Goal: Find specific page/section: Find specific page/section

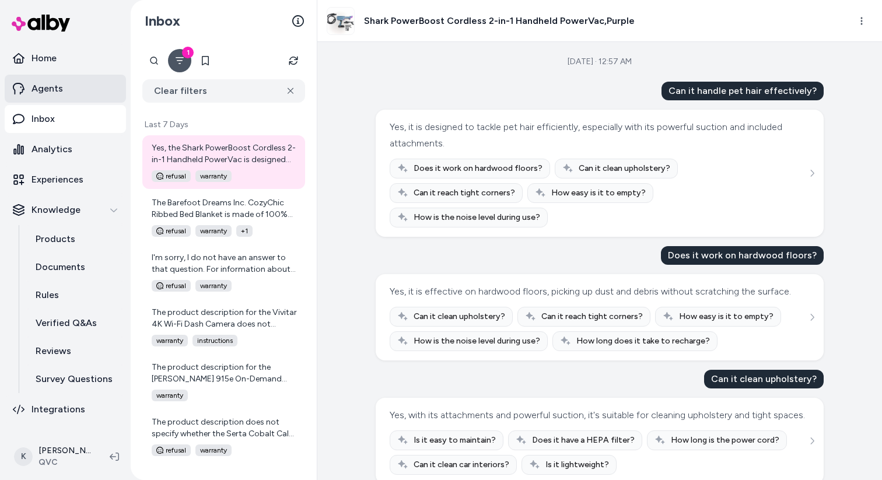
click at [57, 89] on p "Agents" at bounding box center [46, 89] width 31 height 14
click at [82, 174] on link "Experiences" at bounding box center [65, 180] width 121 height 28
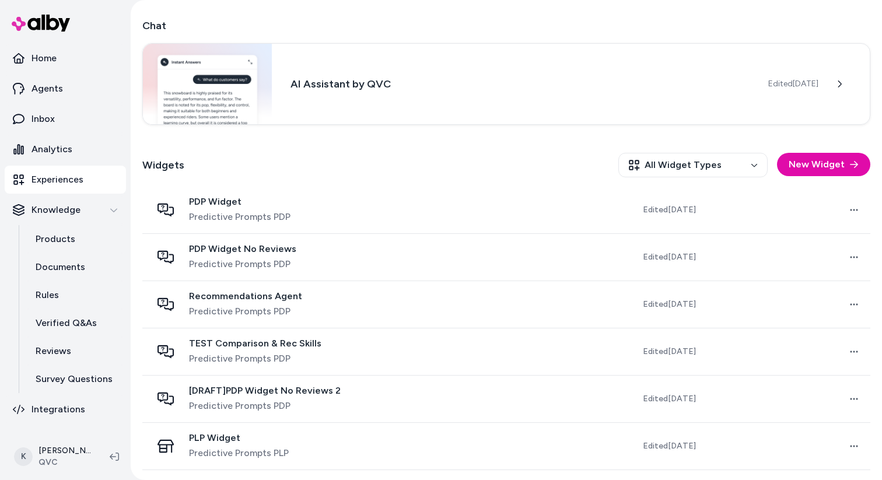
scroll to position [197, 0]
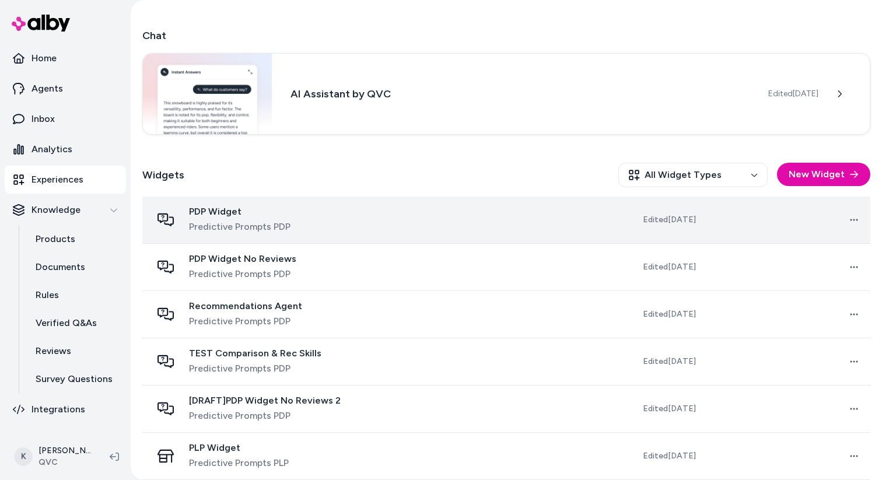
click at [347, 216] on div "PDP Widget Predictive Prompts PDP" at bounding box center [274, 220] width 244 height 28
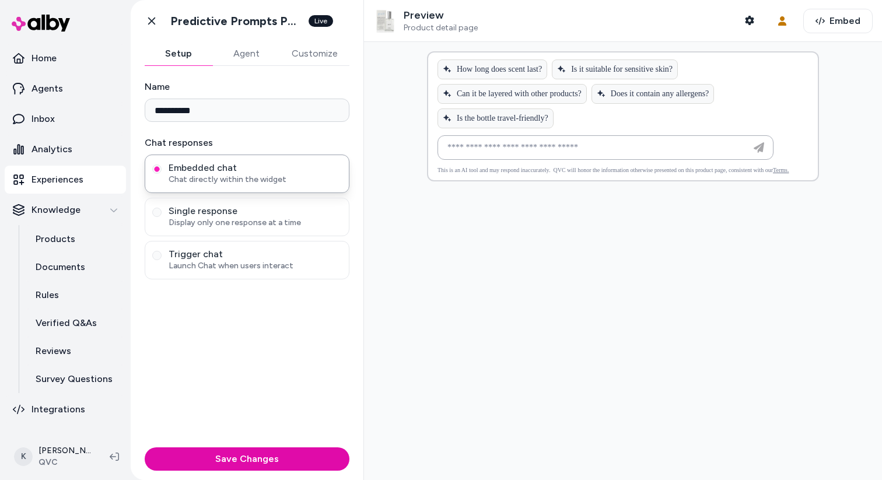
click at [237, 46] on button "Agent" at bounding box center [246, 53] width 68 height 23
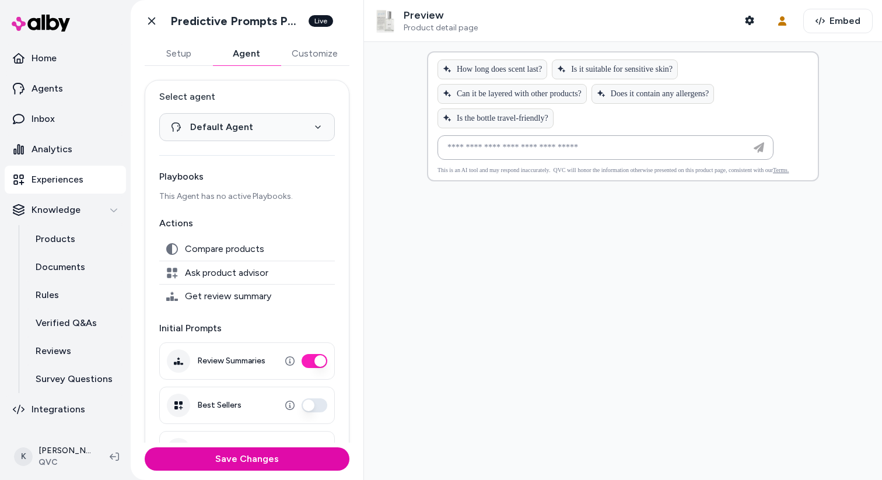
click at [308, 64] on button "Customize" at bounding box center [314, 53] width 69 height 23
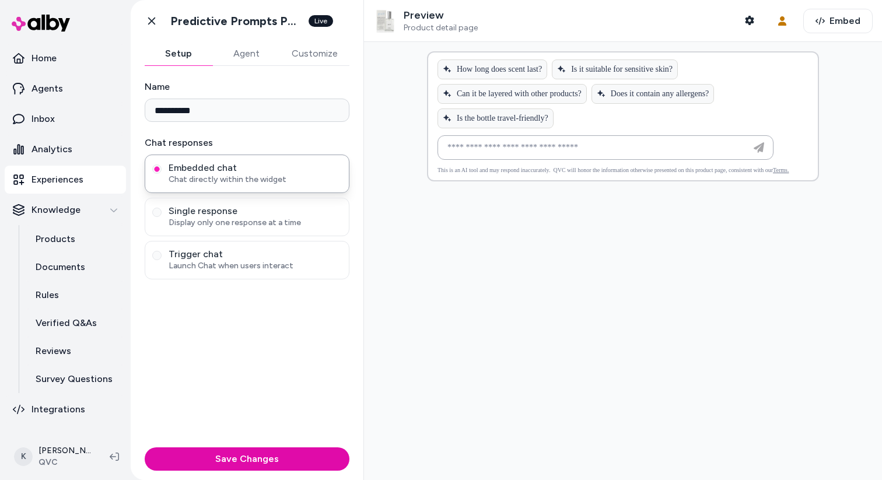
click at [200, 56] on button "Setup" at bounding box center [179, 53] width 68 height 23
click at [156, 24] on icon at bounding box center [152, 21] width 12 height 12
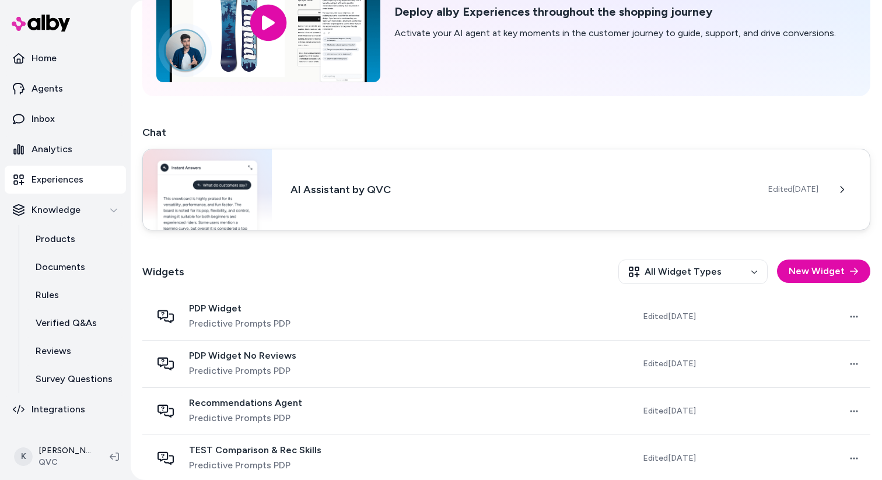
scroll to position [102, 0]
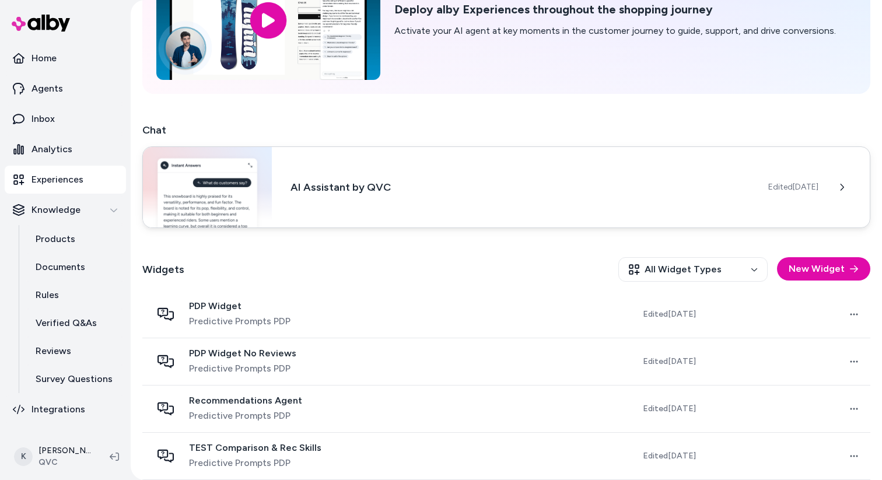
click at [353, 184] on h3 "AI Assistant by QVC" at bounding box center [519, 187] width 459 height 16
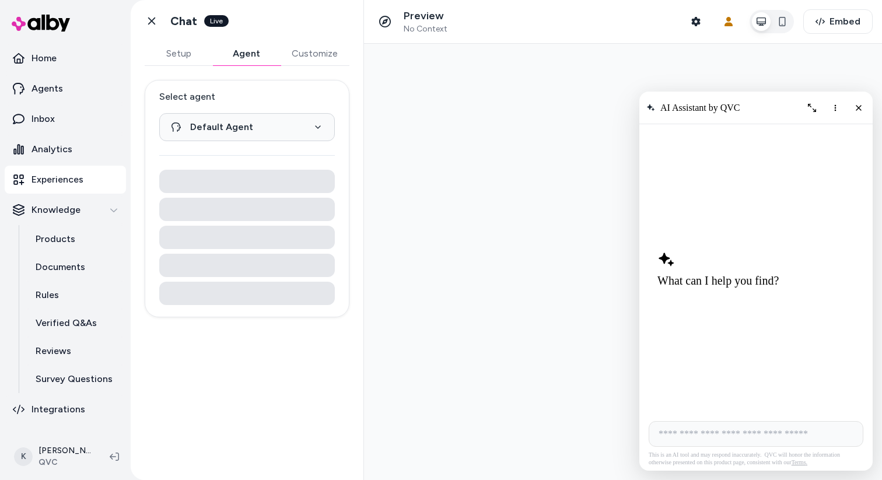
click at [241, 59] on button "Agent" at bounding box center [246, 53] width 68 height 23
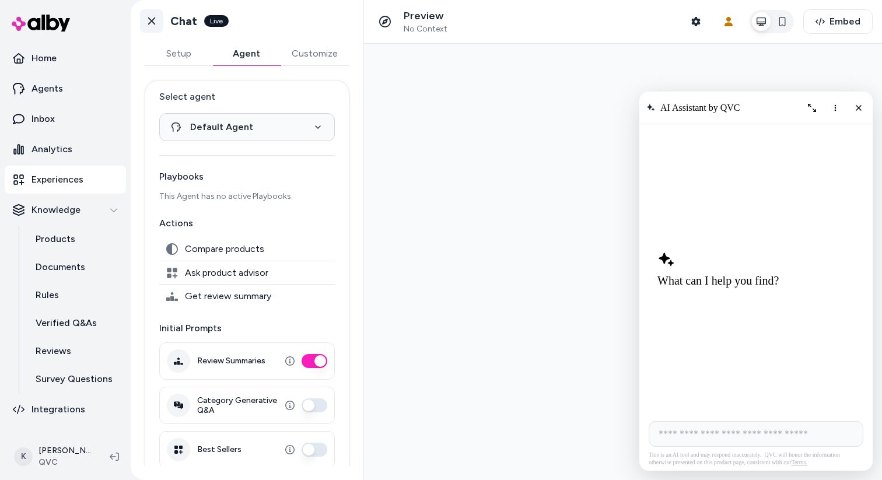
click at [151, 29] on link "Go back" at bounding box center [151, 20] width 23 height 23
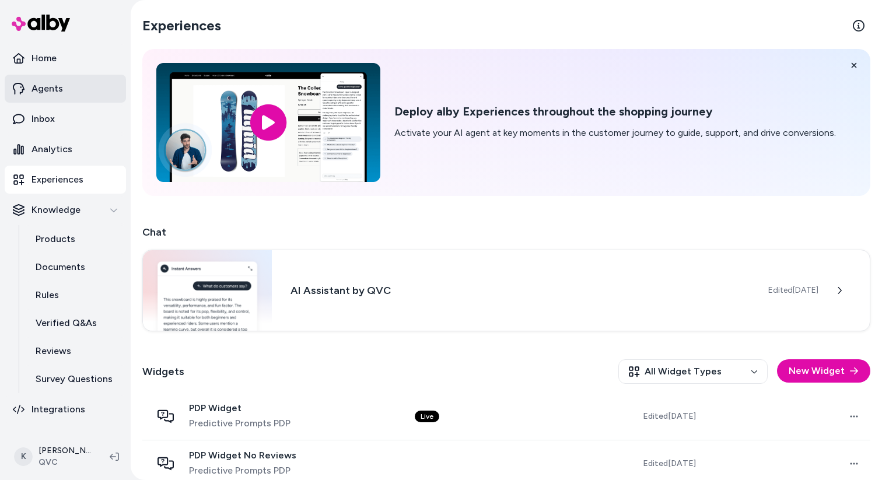
click at [56, 83] on p "Agents" at bounding box center [46, 89] width 31 height 14
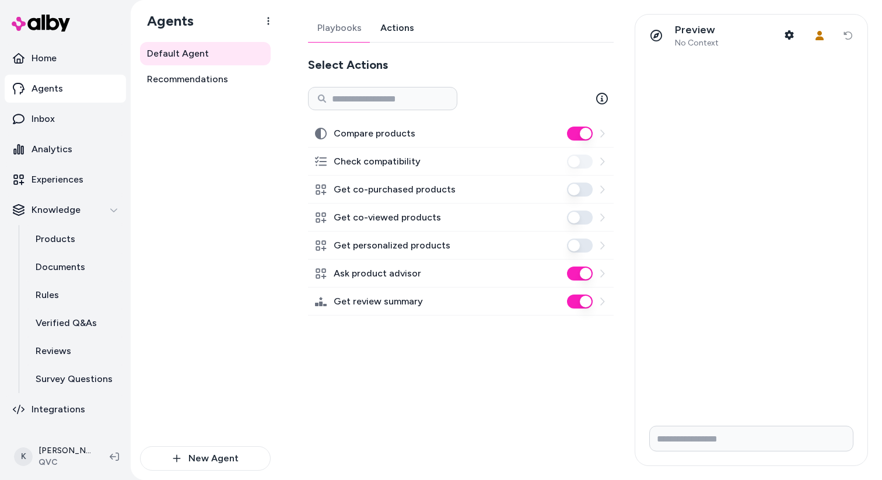
click at [399, 26] on link "Actions" at bounding box center [397, 28] width 52 height 28
click at [66, 155] on p "Analytics" at bounding box center [51, 149] width 41 height 14
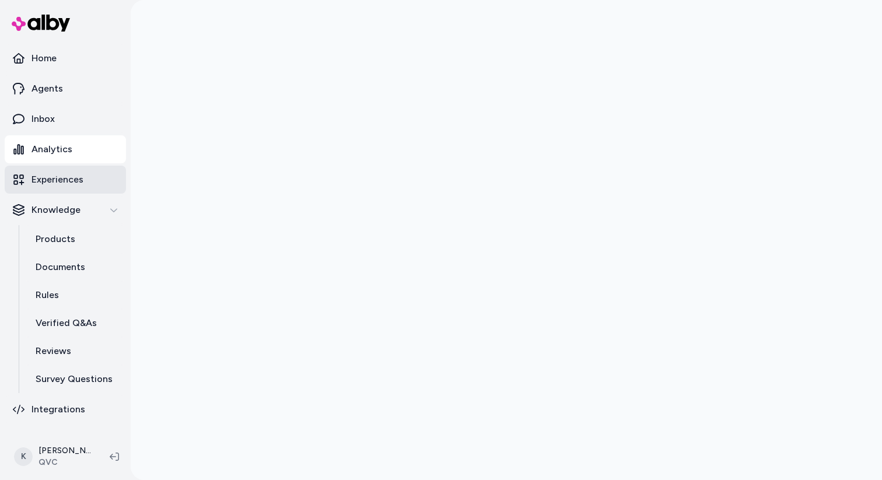
click at [62, 180] on p "Experiences" at bounding box center [57, 180] width 52 height 14
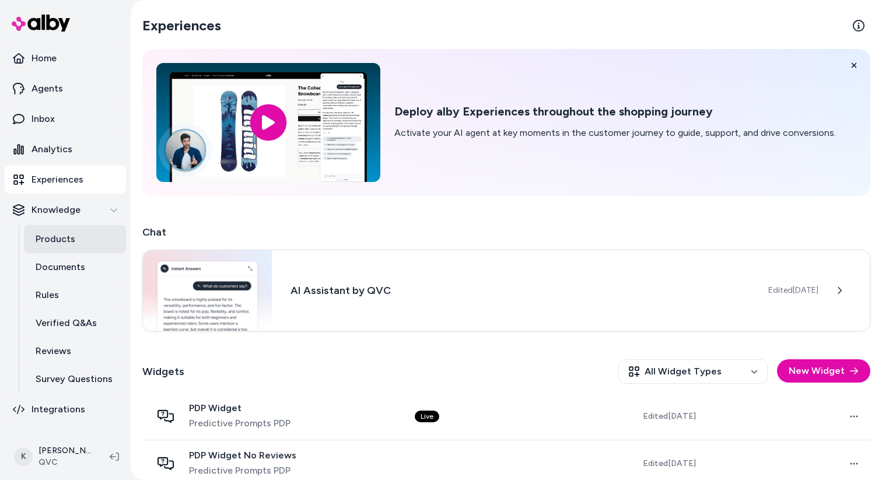
click at [62, 231] on link "Products" at bounding box center [75, 239] width 102 height 28
click at [65, 243] on p "Products" at bounding box center [56, 239] width 40 height 14
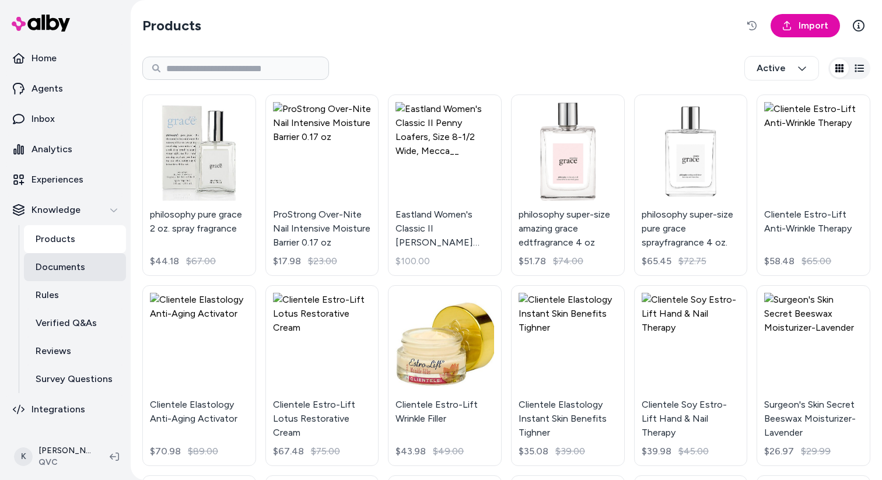
click at [76, 270] on p "Documents" at bounding box center [61, 267] width 50 height 14
click at [72, 269] on p "Documents" at bounding box center [61, 267] width 50 height 14
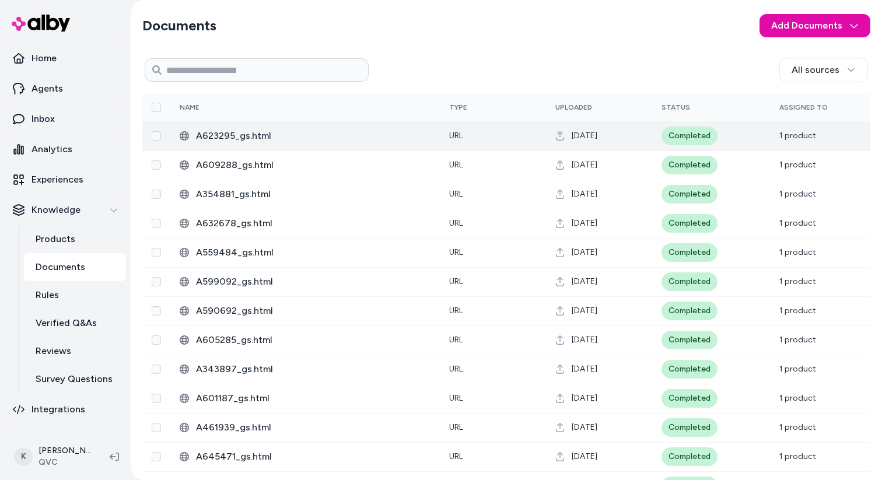
click at [251, 134] on span "A623295_gs.html" at bounding box center [313, 136] width 234 height 14
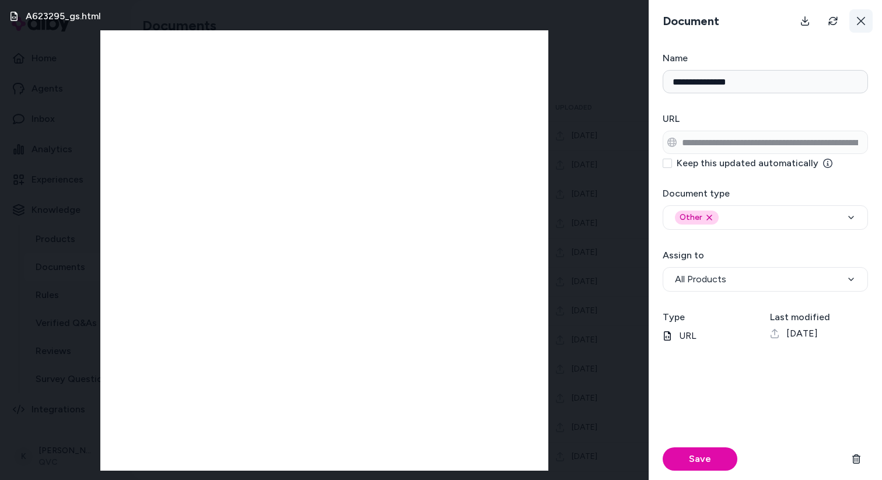
click at [856, 22] on icon at bounding box center [860, 20] width 9 height 9
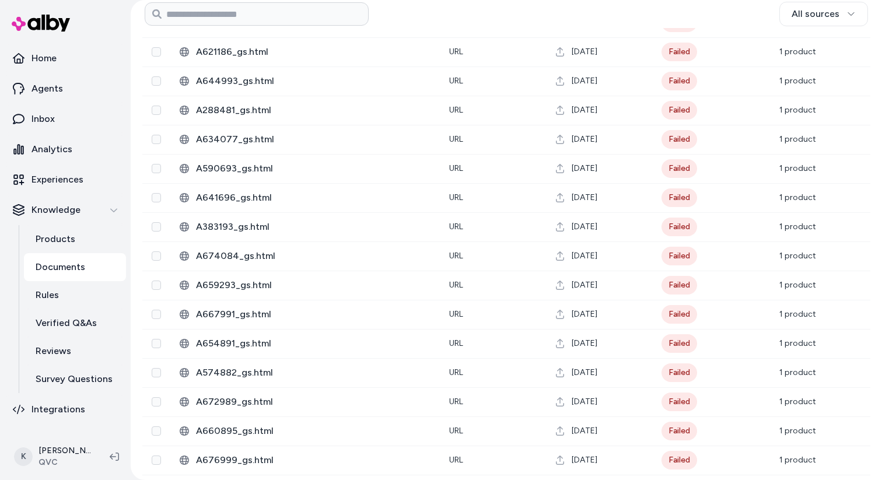
scroll to position [1983, 0]
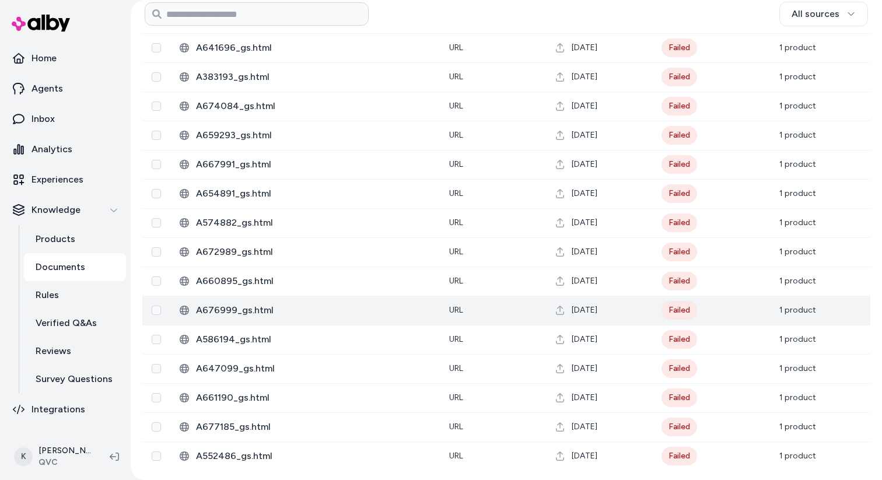
click at [318, 316] on span "A676999_gs.html" at bounding box center [313, 310] width 234 height 14
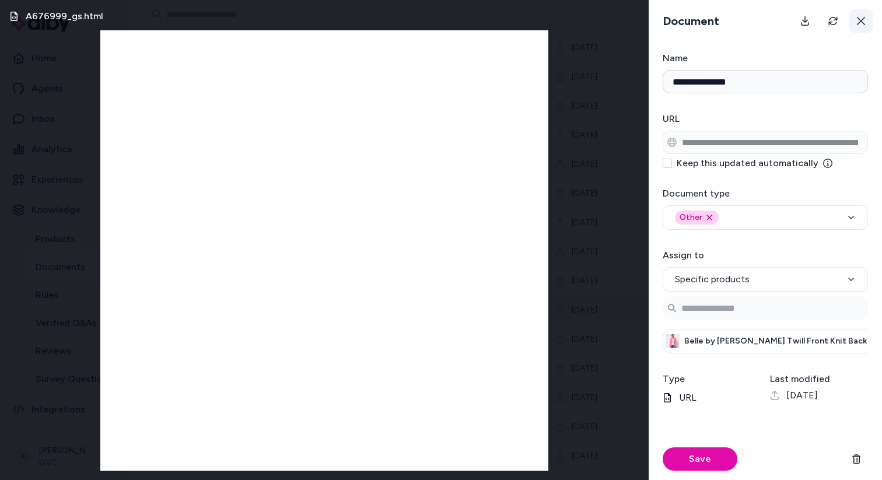
click at [871, 29] on button at bounding box center [860, 20] width 23 height 23
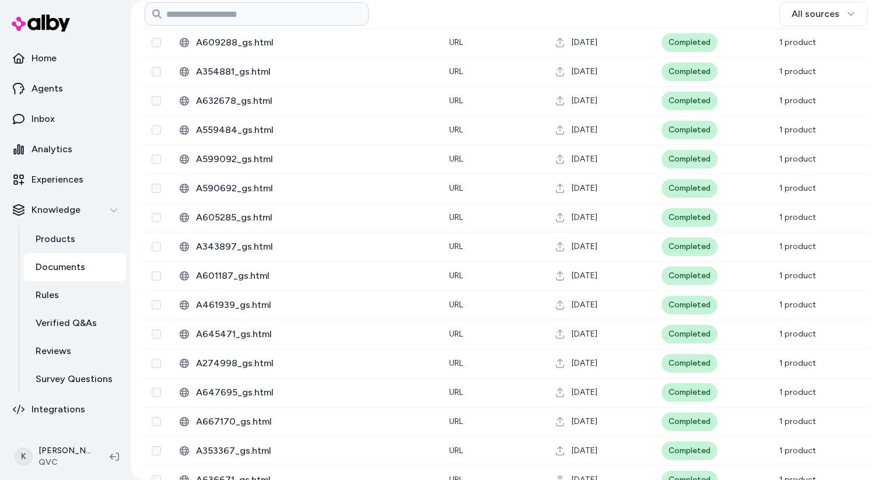
scroll to position [0, 0]
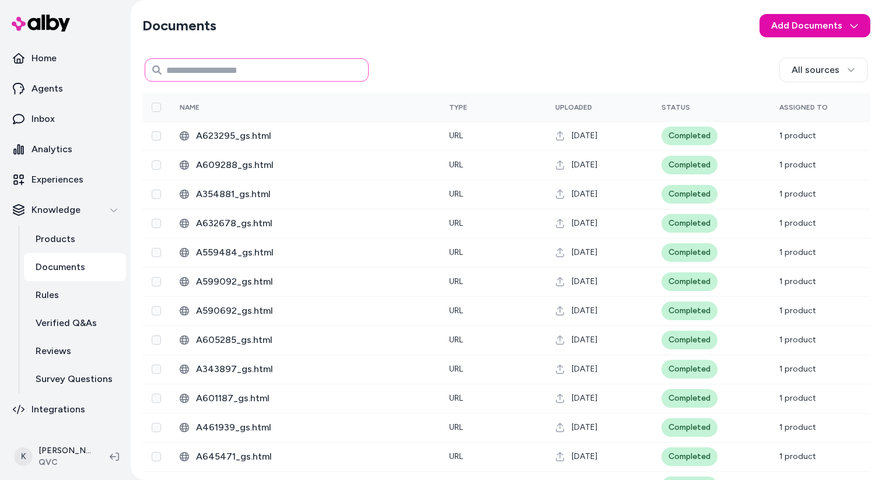
click at [227, 72] on input at bounding box center [257, 69] width 224 height 23
type input "***"
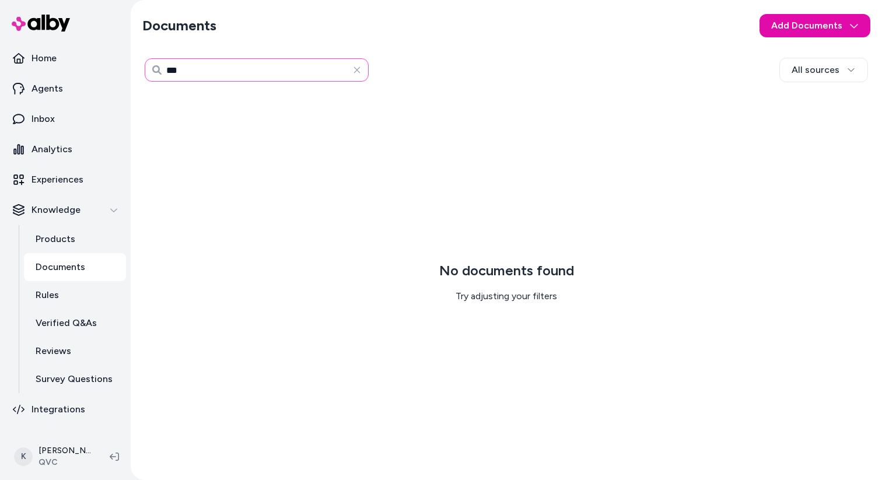
drag, startPoint x: 194, startPoint y: 65, endPoint x: 155, endPoint y: 65, distance: 39.1
click at [155, 65] on div "***" at bounding box center [257, 69] width 224 height 23
type input "****"
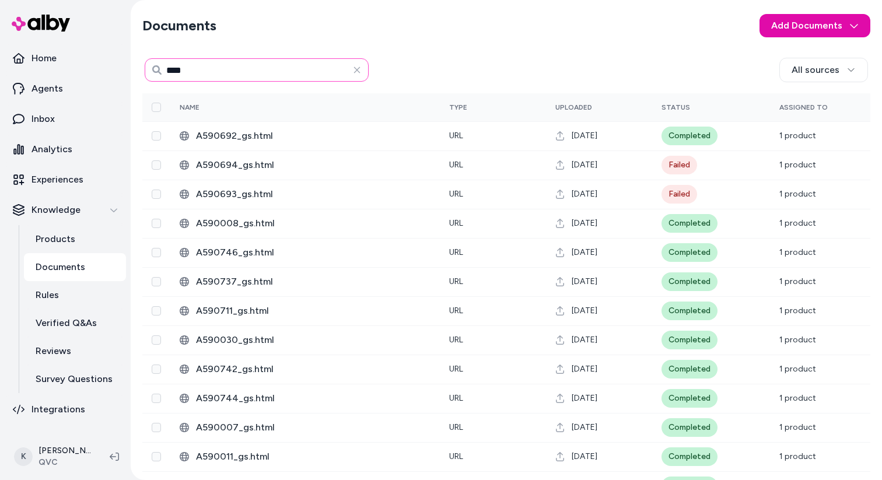
click at [228, 67] on input "****" at bounding box center [257, 69] width 224 height 23
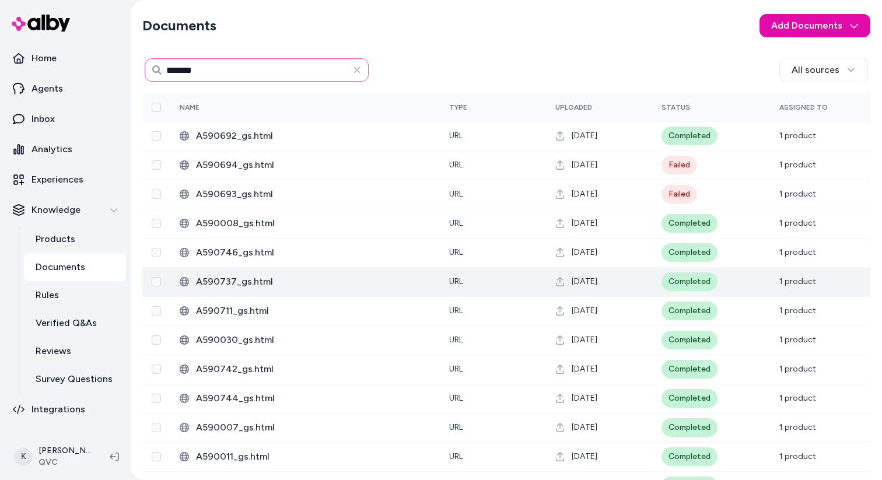
type input "*******"
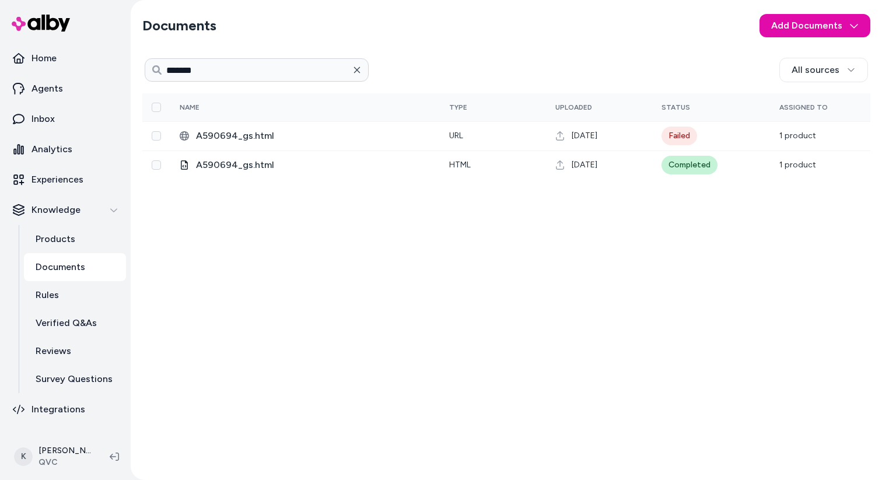
click at [358, 71] on icon "button" at bounding box center [357, 70] width 6 height 6
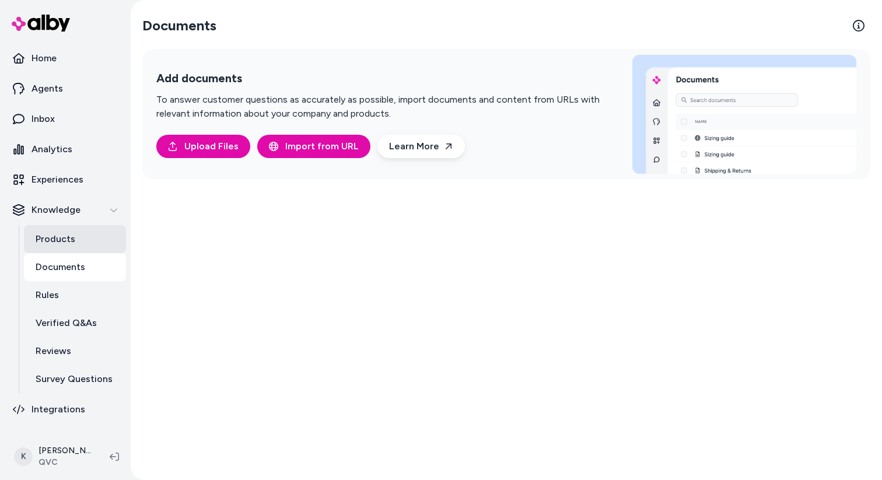
click at [110, 241] on link "Products" at bounding box center [75, 239] width 102 height 28
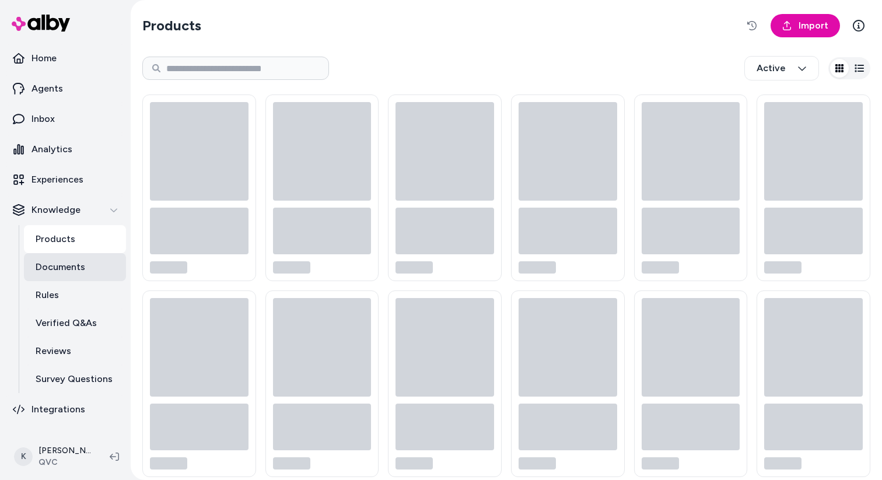
click at [99, 268] on link "Documents" at bounding box center [75, 267] width 102 height 28
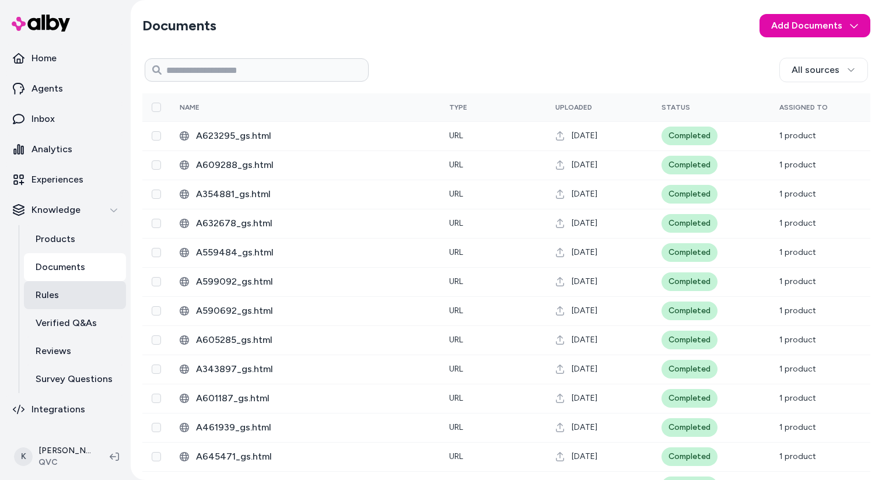
click at [82, 303] on link "Rules" at bounding box center [75, 295] width 102 height 28
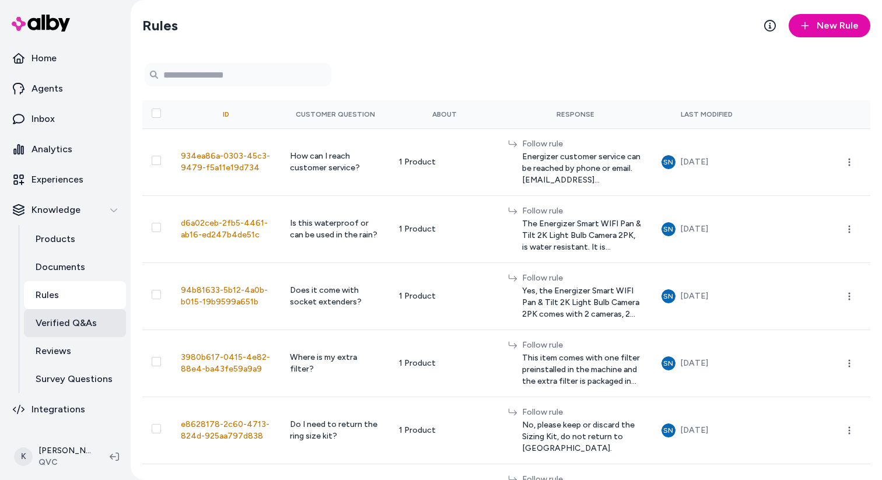
click at [72, 329] on p "Verified Q&As" at bounding box center [66, 323] width 61 height 14
